Goal: Check status: Check status

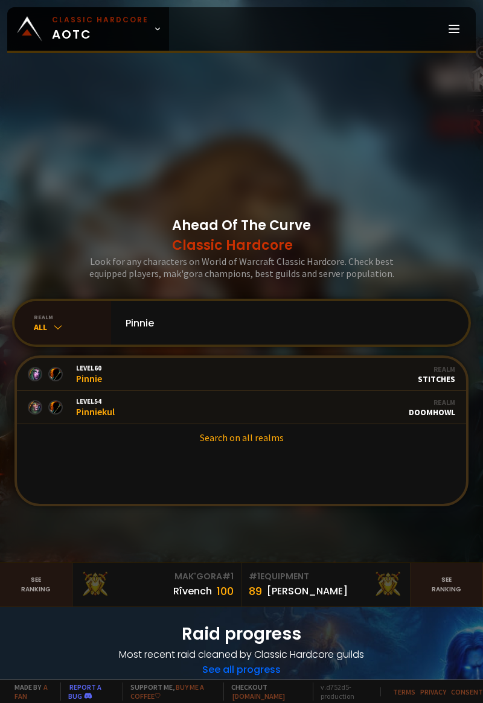
type input "Pinnie"
click at [281, 424] on link "Level 54 Pinniekul Guild Stalwart Realm Doomhowl" at bounding box center [241, 407] width 449 height 33
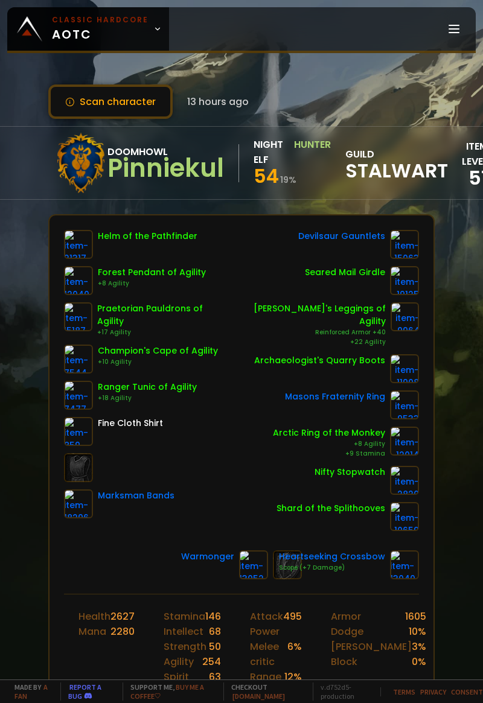
click at [139, 92] on button "Scan character" at bounding box center [110, 102] width 124 height 34
